Goal: Task Accomplishment & Management: Complete application form

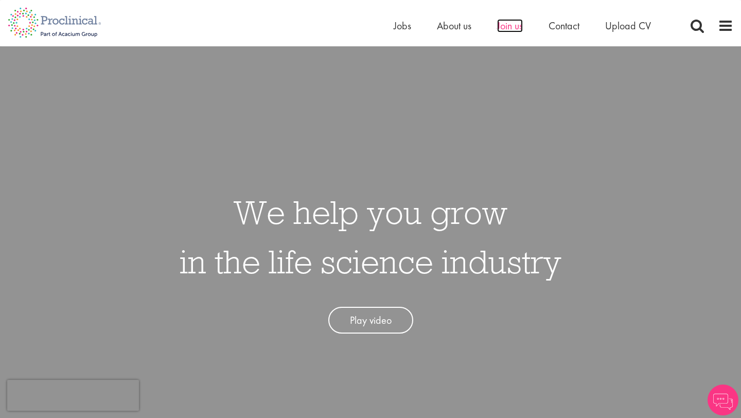
click at [512, 27] on span "Join us" at bounding box center [510, 25] width 26 height 13
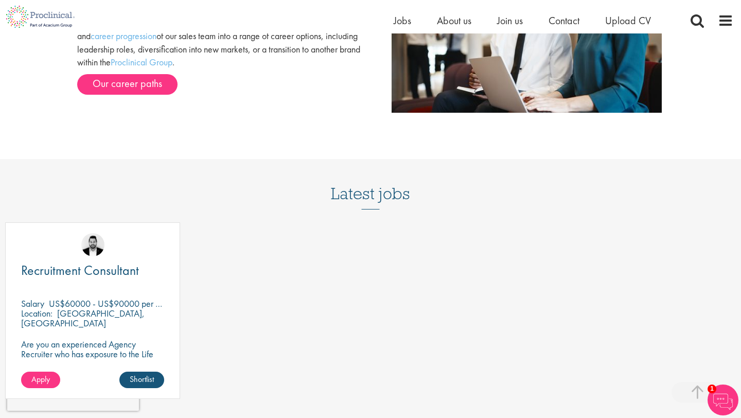
scroll to position [1142, 0]
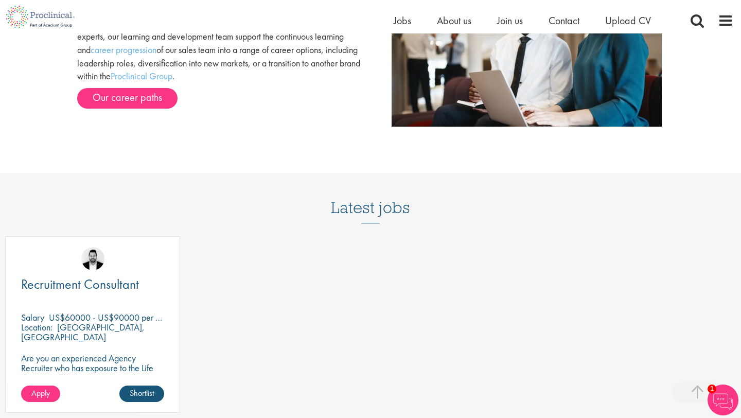
click at [360, 209] on h3 "Latest jobs" at bounding box center [370, 198] width 79 height 50
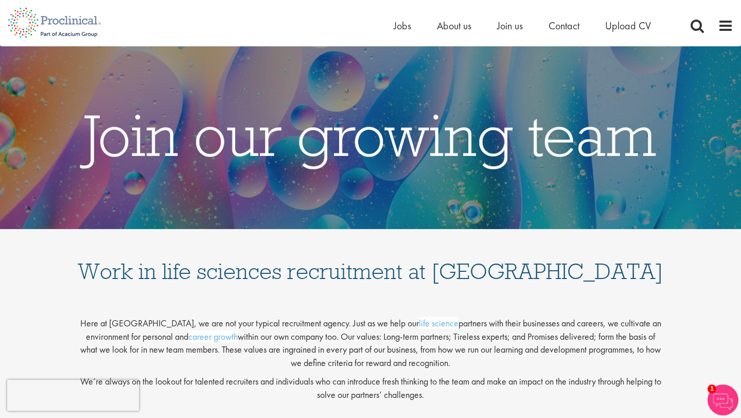
scroll to position [0, 0]
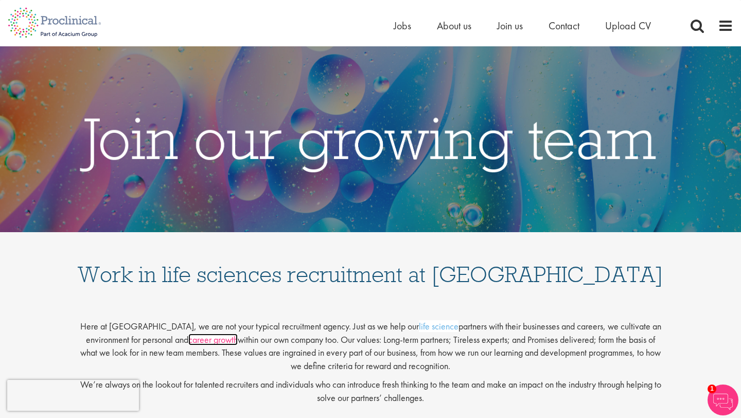
click at [205, 339] on link "career growth" at bounding box center [212, 339] width 49 height 12
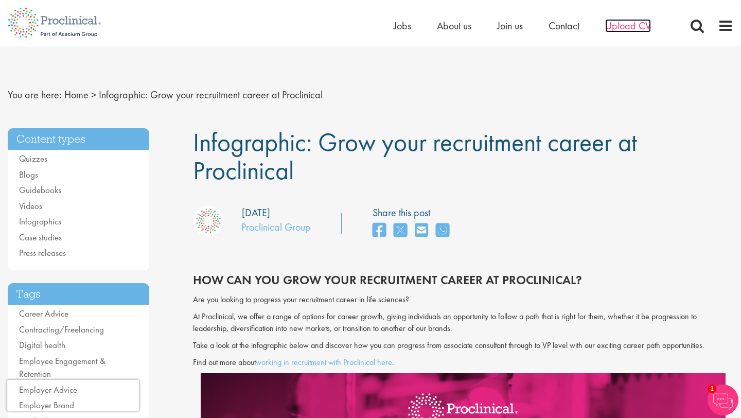
click at [619, 25] on span "Upload CV" at bounding box center [628, 25] width 46 height 13
